Goal: Information Seeking & Learning: Learn about a topic

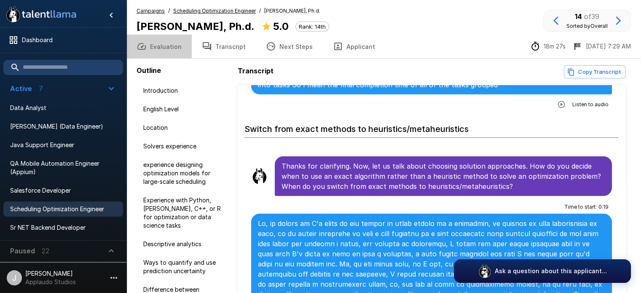
click at [162, 49] on button "Evaluation" at bounding box center [159, 47] width 65 height 24
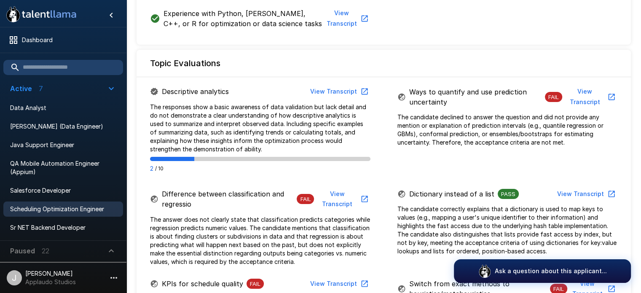
scroll to position [412, 0]
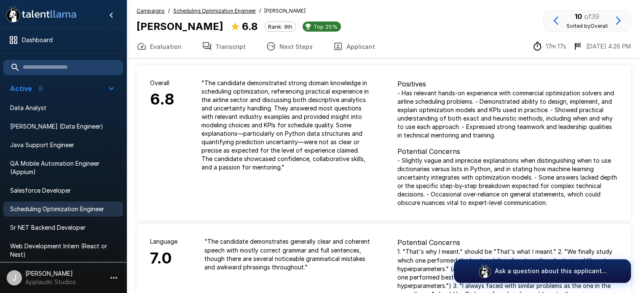
click at [218, 47] on button "Transcript" at bounding box center [224, 47] width 64 height 24
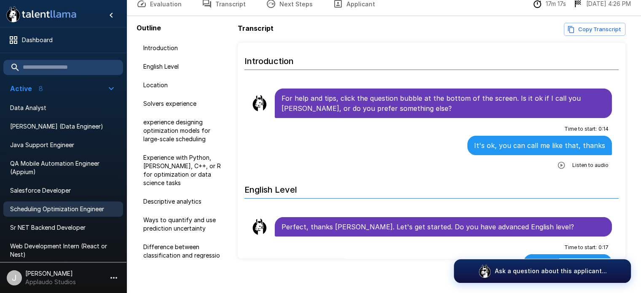
scroll to position [48, 0]
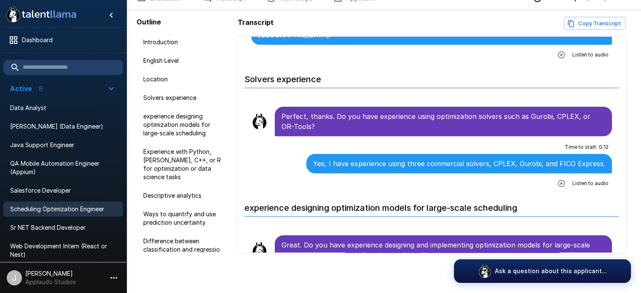
scroll to position [501, 0]
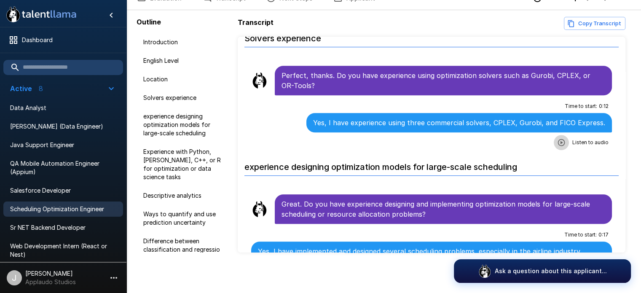
click at [558, 138] on icon "button" at bounding box center [562, 142] width 8 height 8
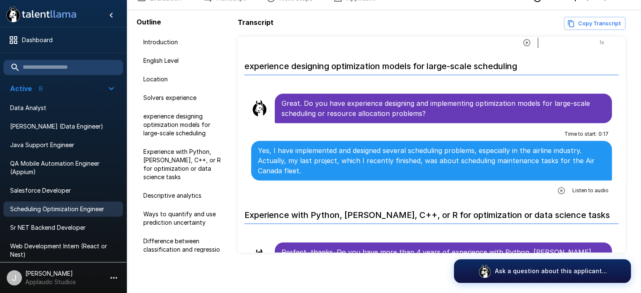
scroll to position [606, 0]
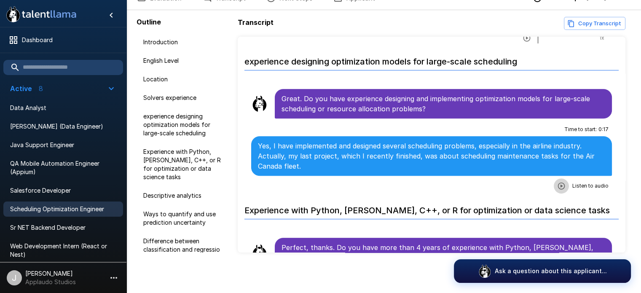
click at [558, 183] on icon "button" at bounding box center [561, 186] width 7 height 7
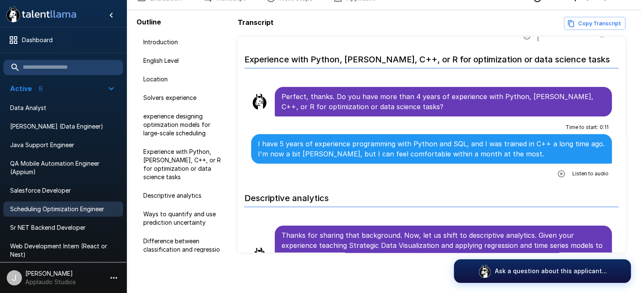
scroll to position [752, 0]
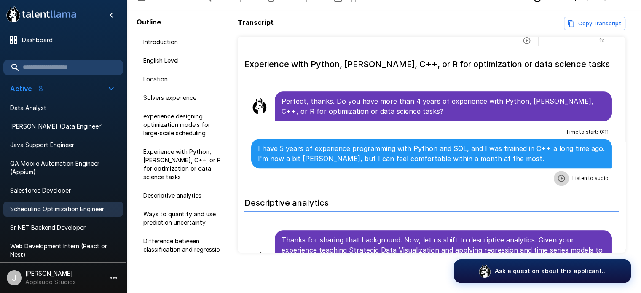
click at [558, 174] on icon "button" at bounding box center [562, 178] width 8 height 8
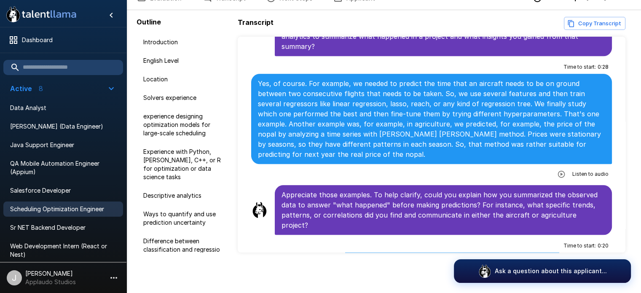
scroll to position [995, 0]
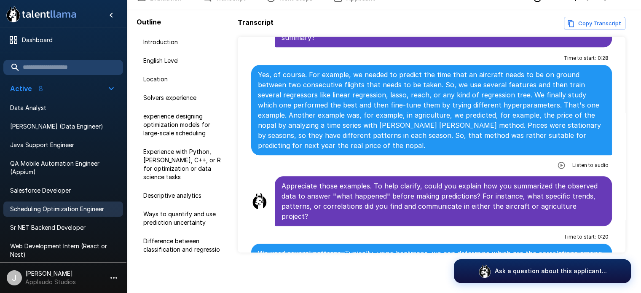
click at [558, 162] on icon "button" at bounding box center [561, 165] width 7 height 7
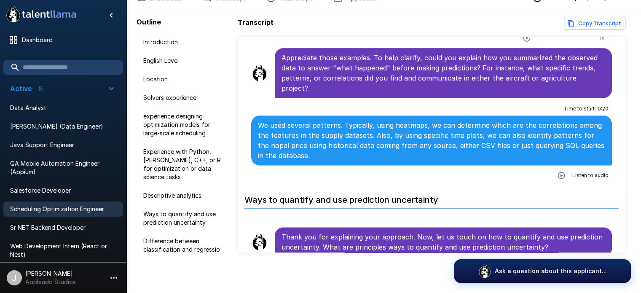
scroll to position [1133, 0]
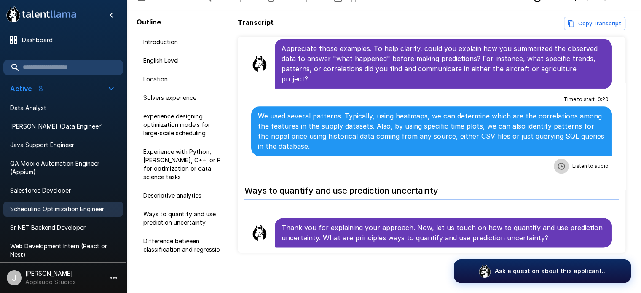
click at [558, 162] on icon "button" at bounding box center [562, 166] width 8 height 8
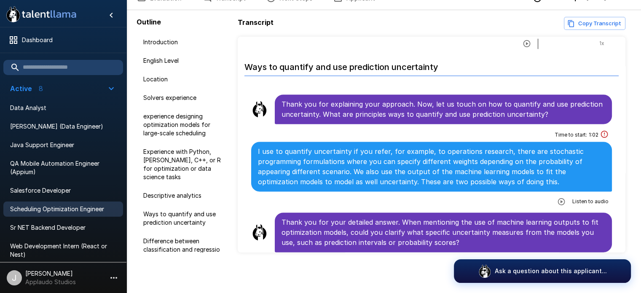
scroll to position [1261, 0]
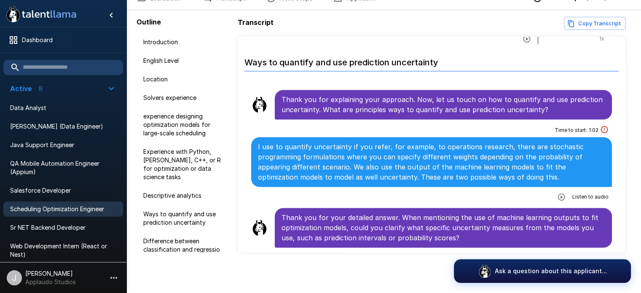
click at [558, 194] on icon "button" at bounding box center [561, 197] width 7 height 7
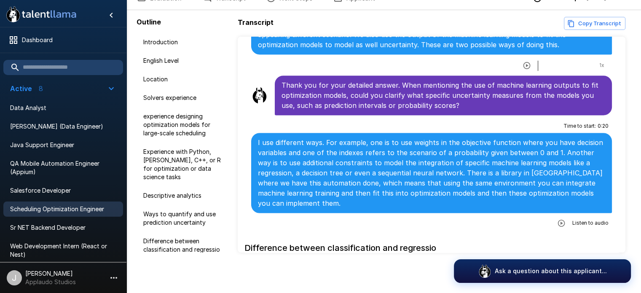
scroll to position [1398, 0]
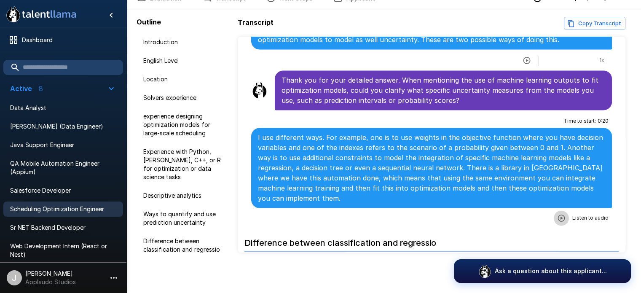
click at [558, 215] on icon "button" at bounding box center [561, 218] width 7 height 7
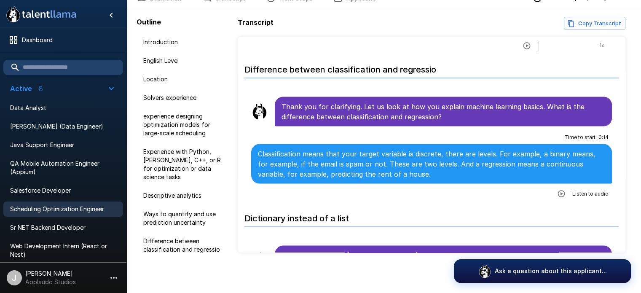
scroll to position [1567, 0]
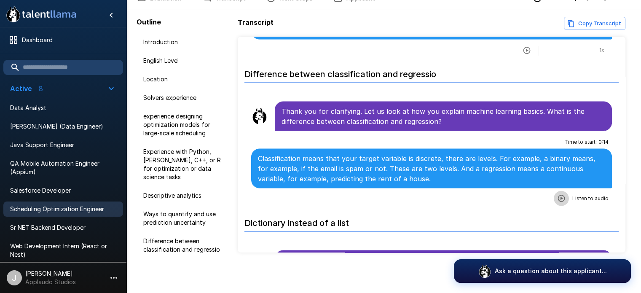
click at [558, 194] on icon "button" at bounding box center [562, 198] width 8 height 8
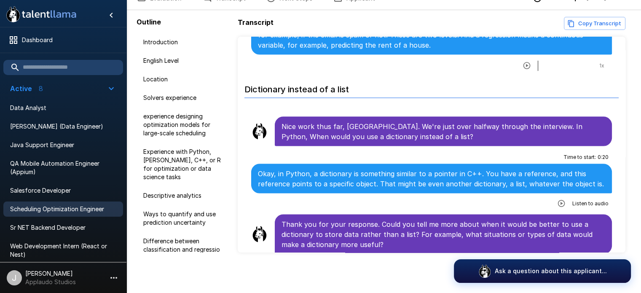
scroll to position [1705, 0]
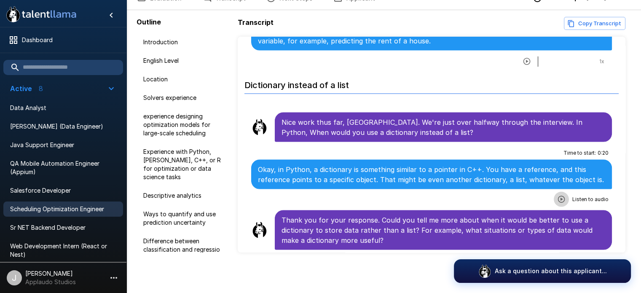
click at [558, 196] on icon "button" at bounding box center [561, 199] width 7 height 7
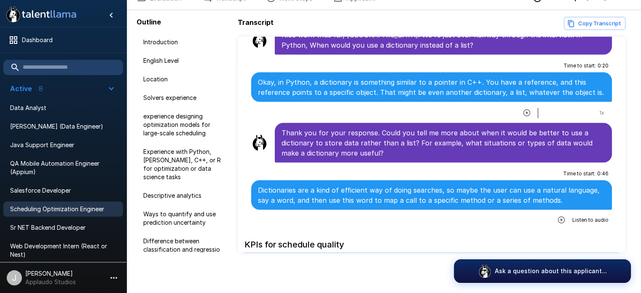
scroll to position [1797, 0]
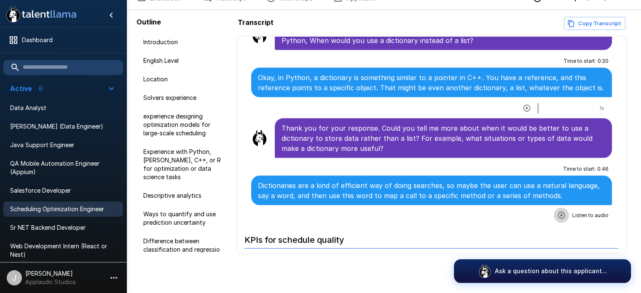
click at [558, 211] on icon "button" at bounding box center [562, 215] width 8 height 8
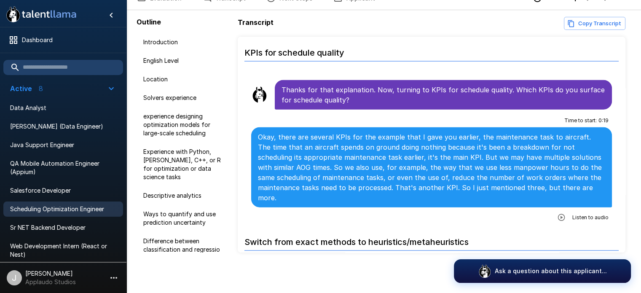
scroll to position [2002, 0]
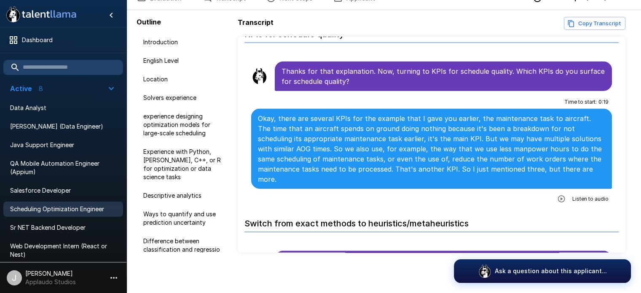
click at [558, 196] on icon "button" at bounding box center [561, 199] width 7 height 7
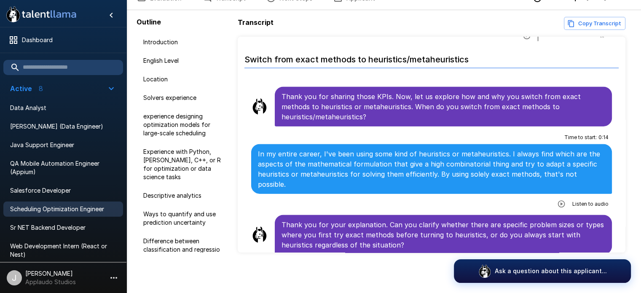
scroll to position [2185, 0]
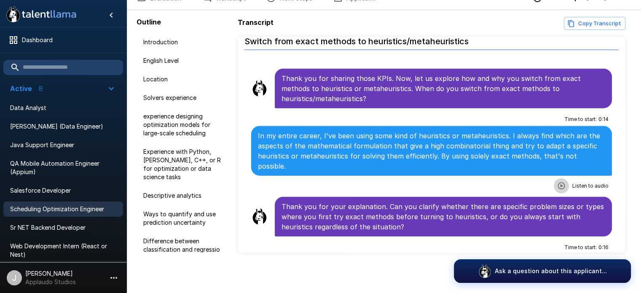
click at [558, 183] on icon "button" at bounding box center [561, 186] width 7 height 7
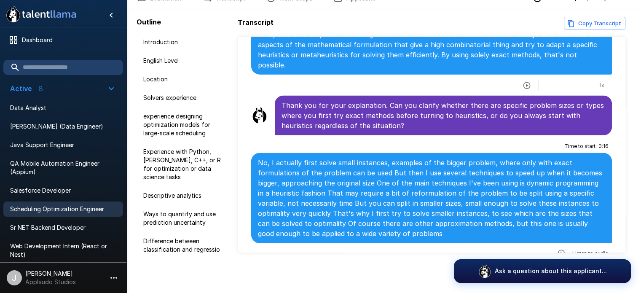
scroll to position [2290, 0]
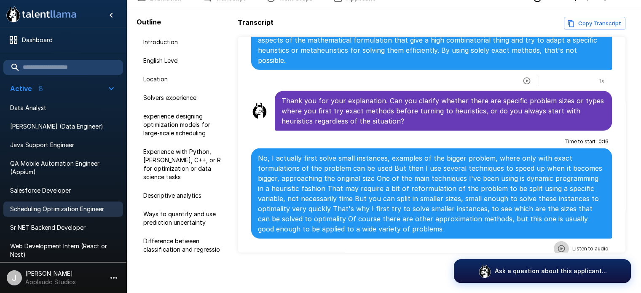
click at [558, 245] on icon "button" at bounding box center [561, 248] width 7 height 7
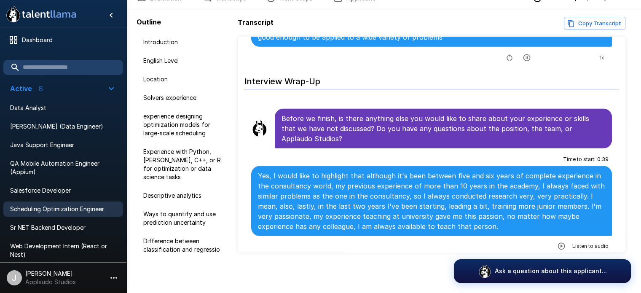
scroll to position [2483, 0]
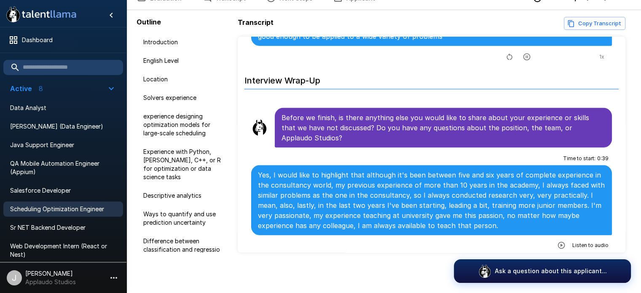
click at [558, 242] on icon "button" at bounding box center [561, 245] width 7 height 7
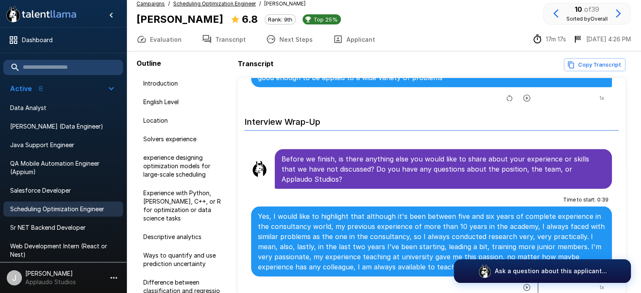
scroll to position [0, 0]
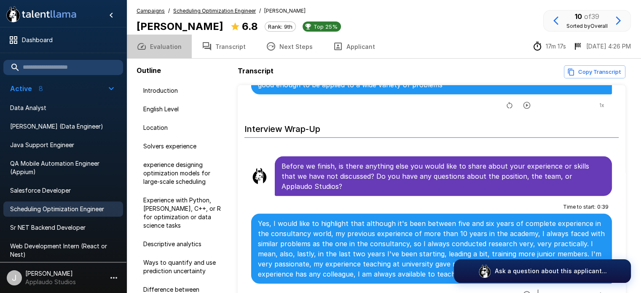
click at [172, 45] on button "Evaluation" at bounding box center [159, 47] width 65 height 24
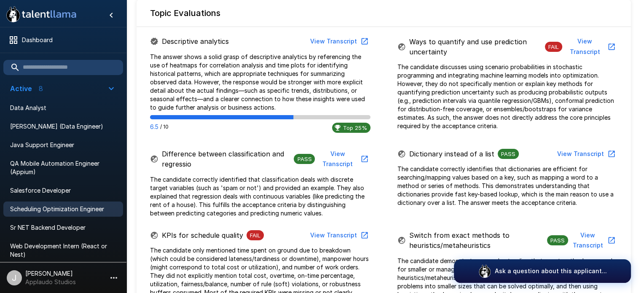
scroll to position [483, 0]
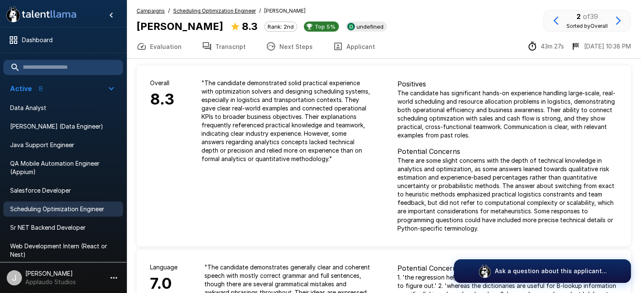
click at [220, 46] on button "Transcript" at bounding box center [224, 47] width 64 height 24
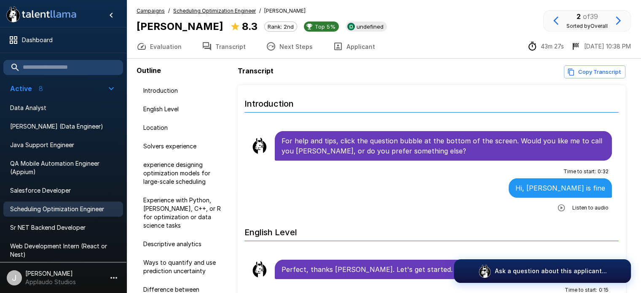
click at [345, 48] on button "Applicant" at bounding box center [354, 47] width 62 height 24
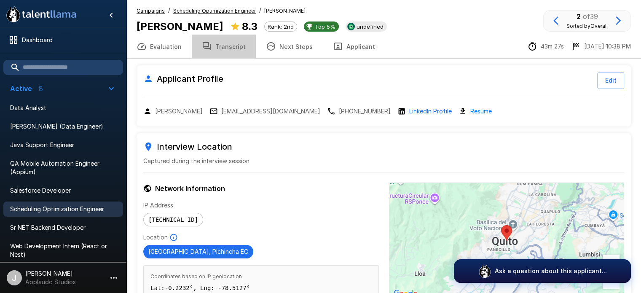
click at [236, 46] on button "Transcript" at bounding box center [224, 47] width 64 height 24
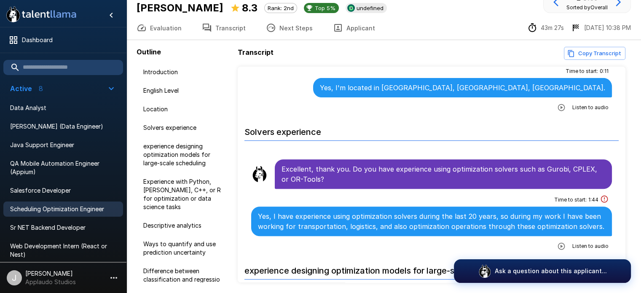
scroll to position [48, 0]
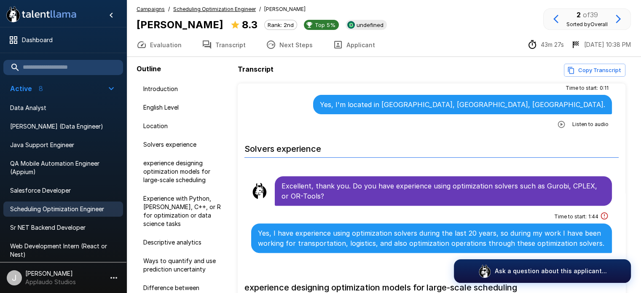
scroll to position [2, 0]
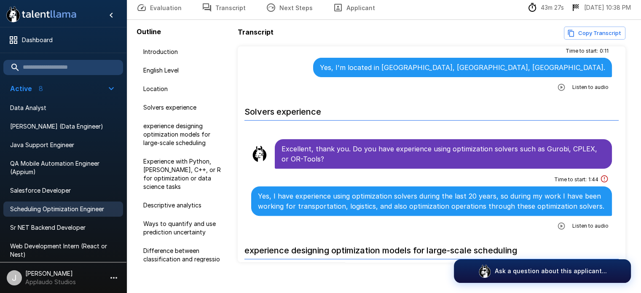
scroll to position [48, 0]
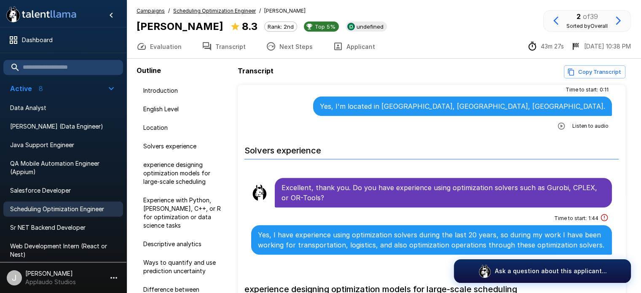
click at [175, 41] on button "Evaluation" at bounding box center [159, 47] width 65 height 24
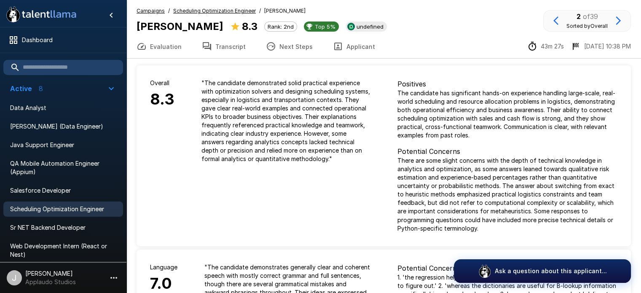
click at [227, 48] on button "Transcript" at bounding box center [224, 47] width 64 height 24
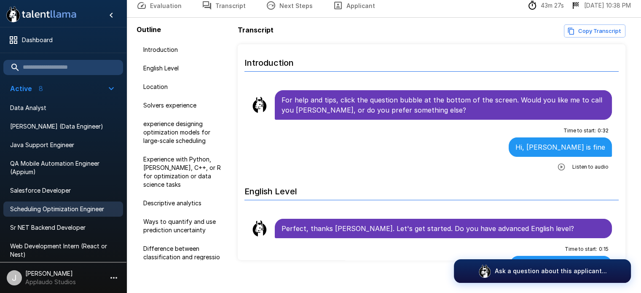
scroll to position [48, 0]
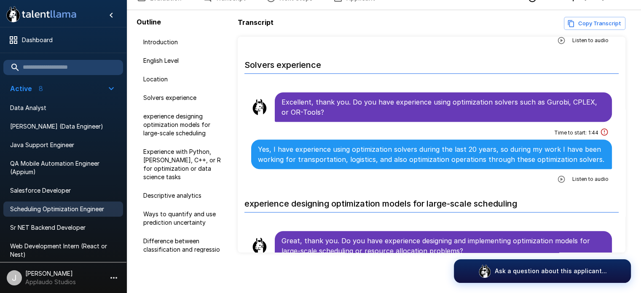
scroll to position [403, 0]
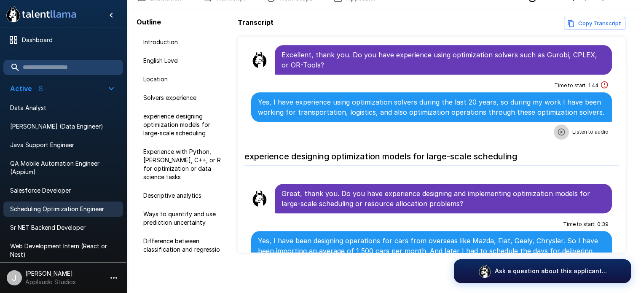
click at [558, 131] on icon "button" at bounding box center [562, 132] width 8 height 8
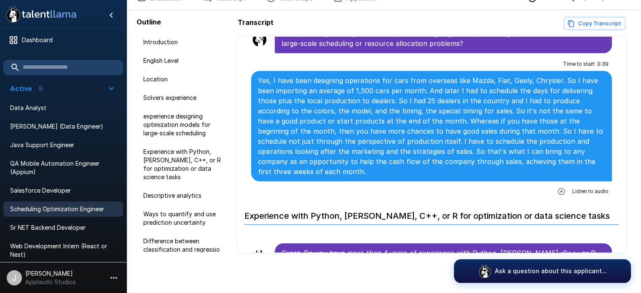
scroll to position [558, 0]
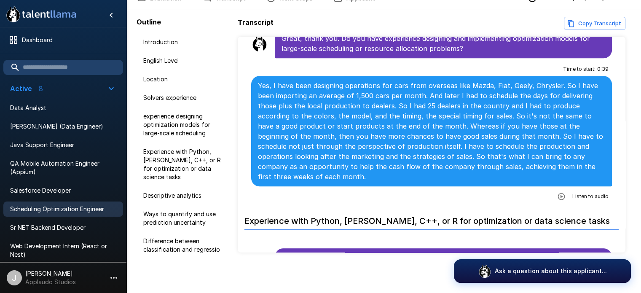
drag, startPoint x: 627, startPoint y: 86, endPoint x: 626, endPoint y: 77, distance: 9.3
click at [626, 77] on div "Transcript Copy Transcript Introduction For help and tips, click the question b…" at bounding box center [434, 135] width 392 height 236
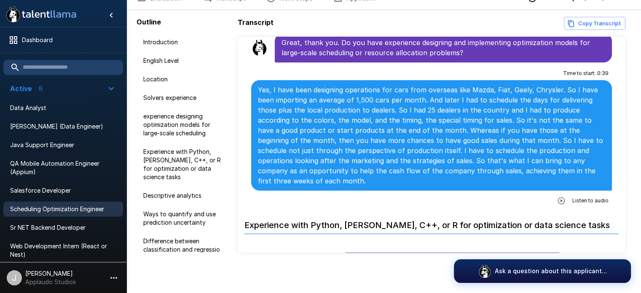
scroll to position [586, 0]
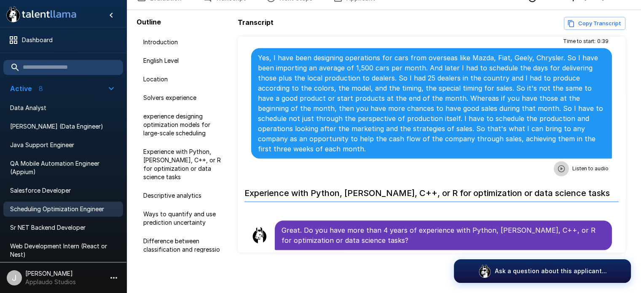
click at [558, 167] on icon "button" at bounding box center [562, 168] width 8 height 8
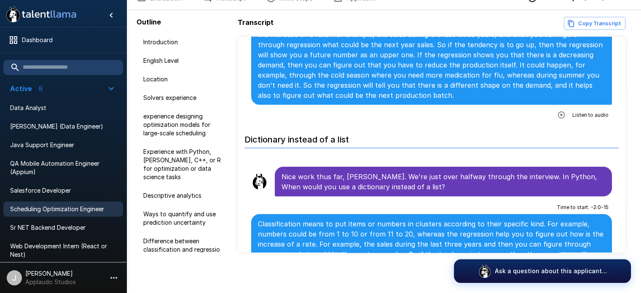
scroll to position [2182, 0]
